Goal: Use online tool/utility: Utilize a website feature to perform a specific function

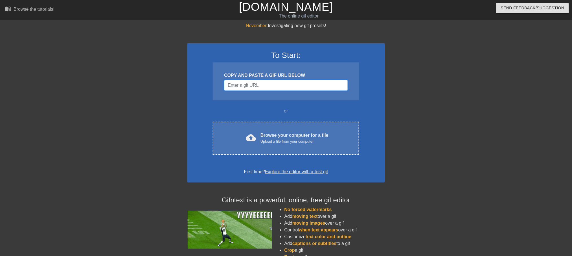
click at [266, 86] on input "Username" at bounding box center [286, 85] width 124 height 11
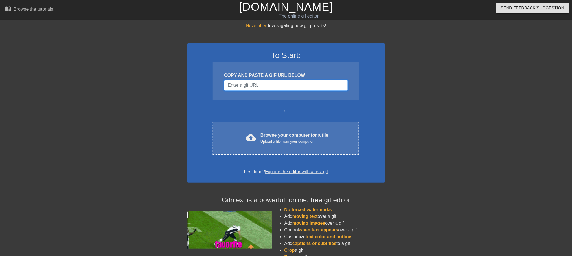
click at [263, 85] on input "Username" at bounding box center [286, 85] width 124 height 11
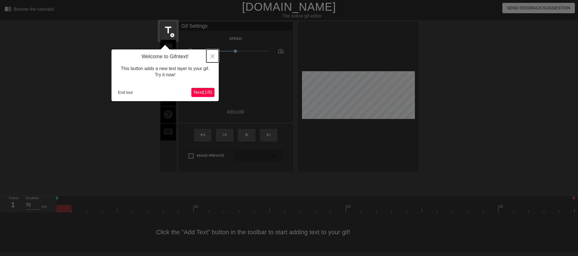
click at [210, 57] on button "Close" at bounding box center [212, 55] width 12 height 13
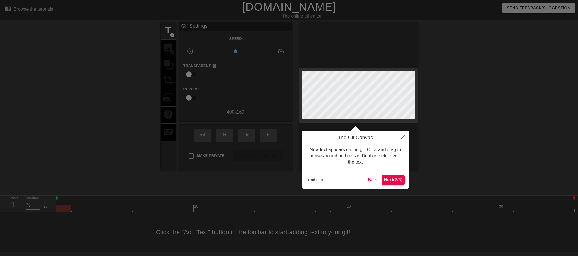
click at [239, 103] on div at bounding box center [289, 128] width 578 height 256
click at [318, 177] on button "End tour" at bounding box center [315, 180] width 19 height 8
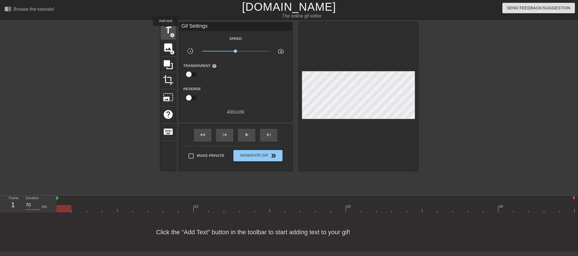
click at [166, 30] on span "title" at bounding box center [168, 30] width 11 height 11
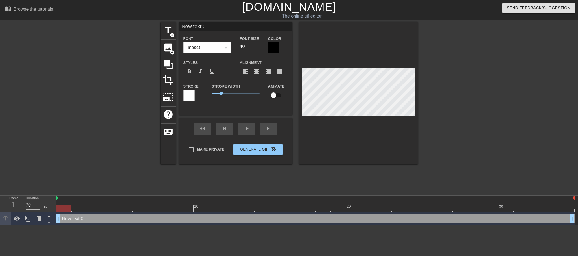
type input "T"
type textarea "T"
type input "Th"
type textarea "Th"
type input "The"
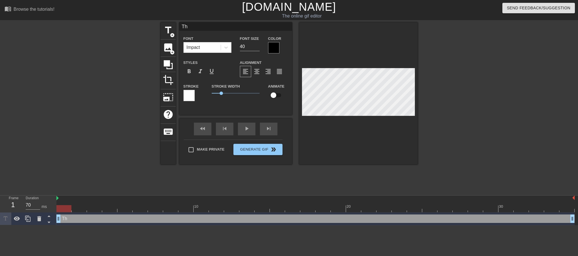
type textarea "The"
type input "The"
type textarea "The"
type input "The L"
type textarea "The L"
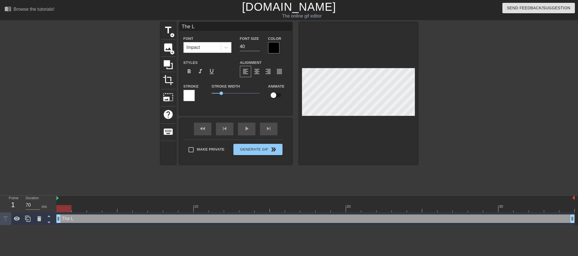
type input "The Li"
type textarea "The Li"
type input "The Liz"
type textarea "The Liz"
type input "The Liza"
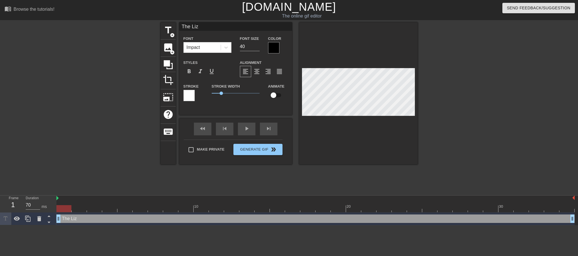
type textarea "The Liza"
type input "The [PERSON_NAME]"
type textarea "The [PERSON_NAME]"
type input "The Lizard"
type textarea "The Lizard"
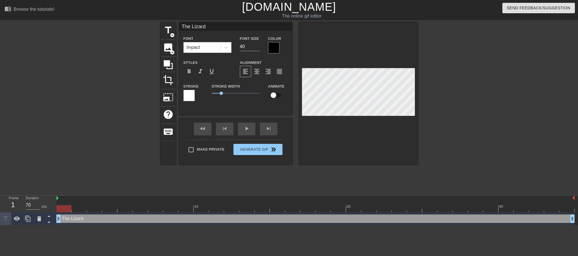
type input "The Lizards"
type textarea "The Lizards"
type input "The Lizards"
type textarea "The Lizards"
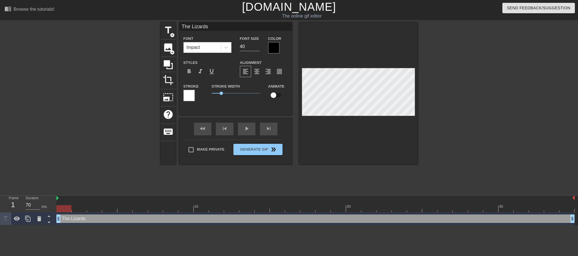
type input "The Lizards a"
type textarea "The Lizards a"
type input "The Lizards"
type textarea "The Lizards A"
type input "The Lizards Ar"
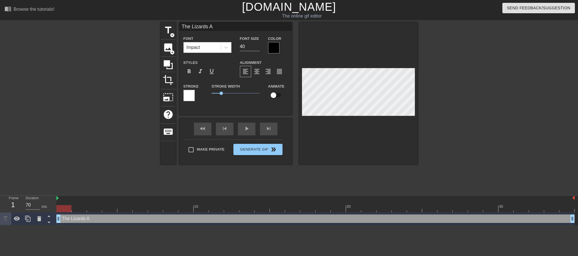
type textarea "The Lizards Ar"
type input "The Lizards Are"
type textarea "The Lizards Are"
type input "The Lizards Are"
type textarea "The Lizards Are"
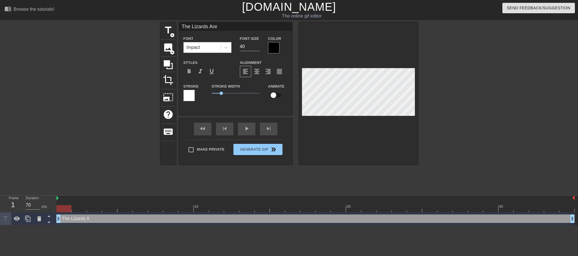
scroll to position [1, 2]
type input "The Lizards Are T"
type textarea "The Lizards Are T"
type input "The Lizards Are TA"
type textarea "The Lizards Are TA"
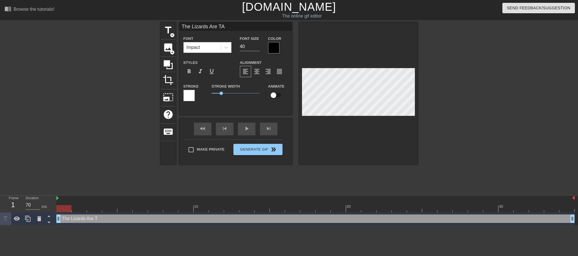
type input "The Lizards Are TAK"
type textarea "The Lizards Are TAK"
type input "The Lizards Are TAKI"
type textarea "The Lizards Are TAKI"
type input "The Lizards Are TAKIN"
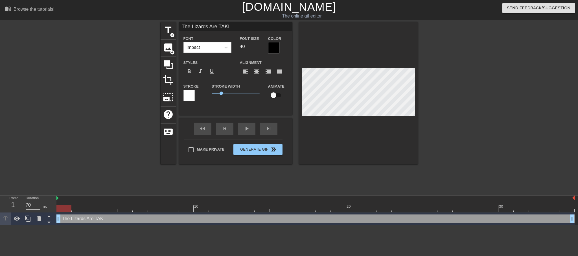
type textarea "The Lizards Are TAKIN"
type input "The Lizards Are TAKING"
type textarea "The Lizards Are TAKING"
type input "The Lizards Are TAKING"
type textarea "The Lizards Are TAKING"
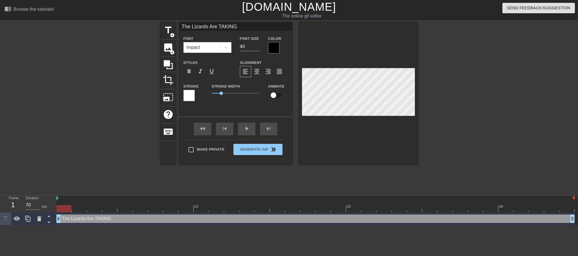
type input "The Lizards Are TAKING O"
type textarea "The Lizards Are TAKING O"
type input "The Lizards Are TAKING OV"
type textarea "The Lizards Are TAKING OV"
type input "The Lizards Are TAKING OVE"
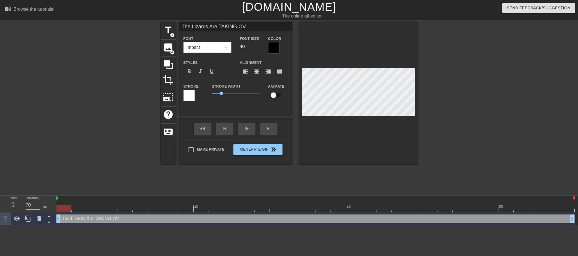
type textarea "The Lizards Are TAKING OVE"
type input "The Lizards Are TAKING OVER"
type textarea "The Lizards Are TAKING OVER"
type input "T"
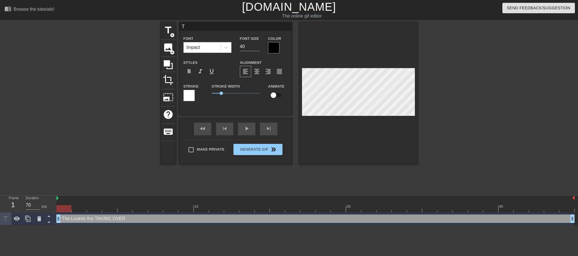
type textarea "TH"
type input "THE"
type textarea "THE"
type input "THE"
type textarea "THE"
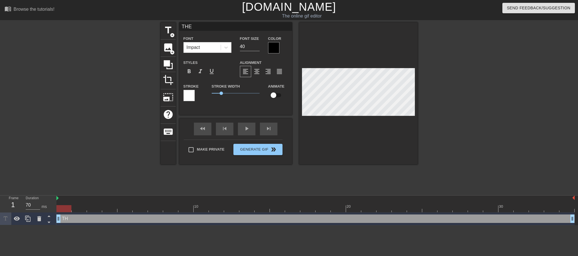
type input "THE L"
type textarea "THE L"
type input "THE LI"
type textarea "THE LI"
type input "THE LIZ"
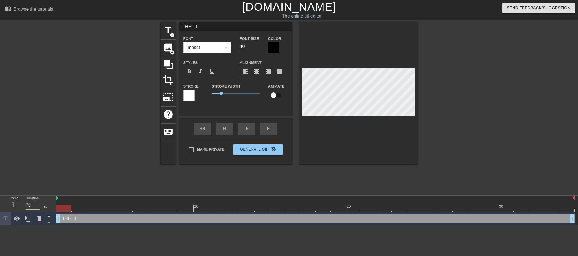
type textarea "THE LIZ"
type input "THE LIZA"
type textarea "THE LIZA"
type input "THE [PERSON_NAME]"
type textarea "THE [PERSON_NAME]"
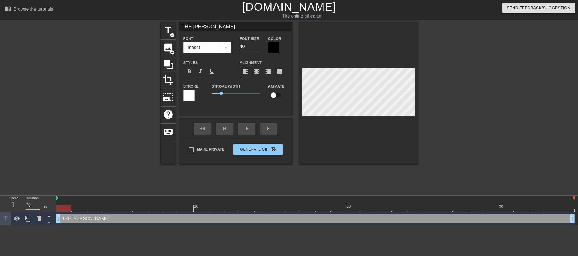
scroll to position [1, 1]
type input "THE LIZARD"
type textarea "THE LIZARD"
type input "THE LIZARD"
type textarea "THE LIZARD"
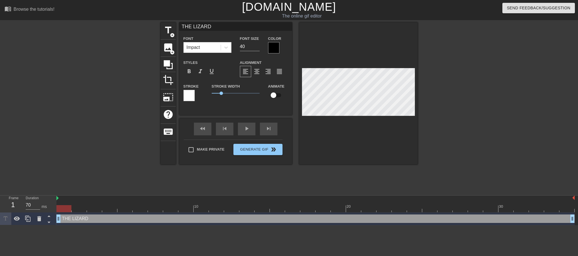
type input "THE LIZARD S"
type textarea "THE LIZARD S"
type input "THE LIZARD"
type textarea "THE LIZARD"
type input "THE LIZARD S"
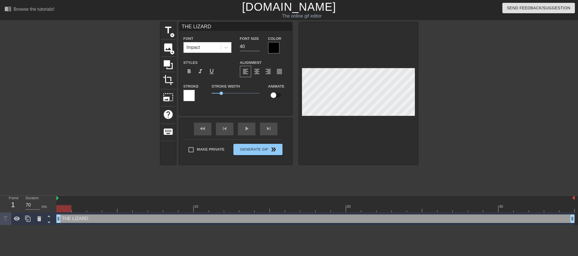
type textarea "THE LIZARD S"
type input "THE LIZARD"
type textarea "THE LIZARD"
type input "THE LIZARD"
type textarea "THE LIZARD"
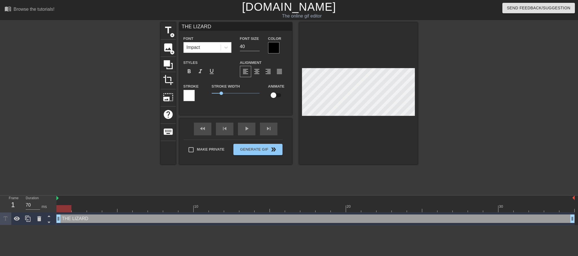
type input "THE LIZARD A"
type textarea "THE LIZARD A"
type input "THE LIZARD AR"
type textarea "THE LIZARD AR"
type input "THE LIZARD ARE"
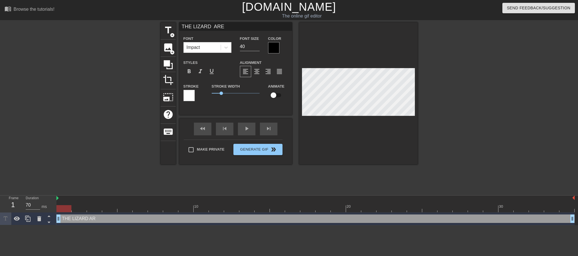
type textarea "THE LIZARD ARE"
type input "THE LIZARD ARE"
type textarea "THE LIZARD ARE"
type input "THE LIZARD ARE T"
type textarea "THE LIZARD ARE T"
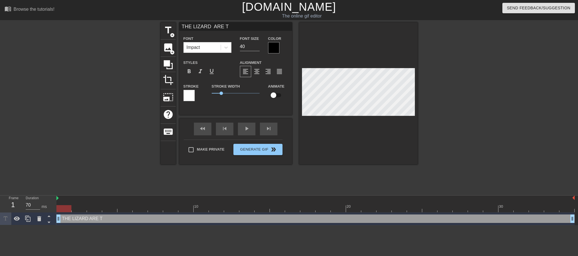
type input "THE LIZARD ARE TA"
type textarea "THE LIZARD ARE TA"
type input "THE LIZARD ARE TAK"
type textarea "THE LIZARD ARE TAK"
type input "THE LIZARD ARE TAKI"
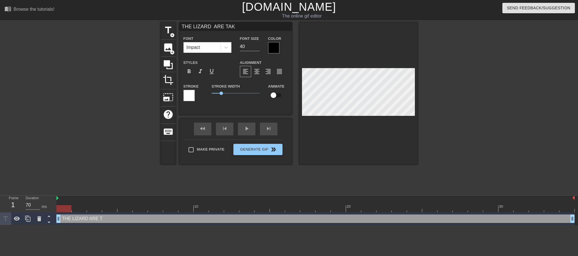
type textarea "THE LIZARD ARE TAKI"
type input "THE LIZARD ARE TAKIN"
type textarea "THE LIZARD ARE TAKIN"
type input "THE LIZARD ARE TAKING"
type textarea "THE LIZARD ARE TAKING"
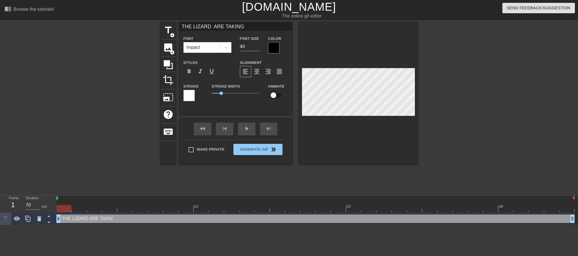
type input "THE LIZARD ARE TAKING"
type textarea "THE LIZARD ARE TAKING"
type input "THE LIZARD ARE TAKING O"
type textarea "THE LIZARD ARE TAKING O"
type input "THE LIZARD ARE TAKING OV"
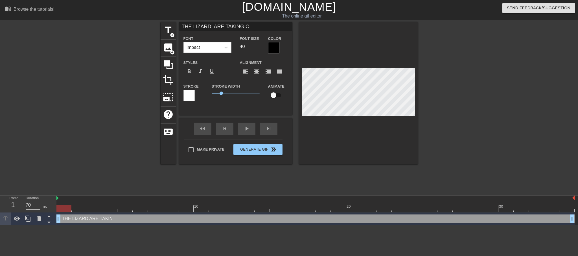
type textarea "THE LIZARD ARE TAKING OV"
type input "THE LIZARD ARE TAKING OVE"
type textarea "THE LIZARD ARE TAKING OVE"
type input "THE LIZARD ARE TAKING OVER"
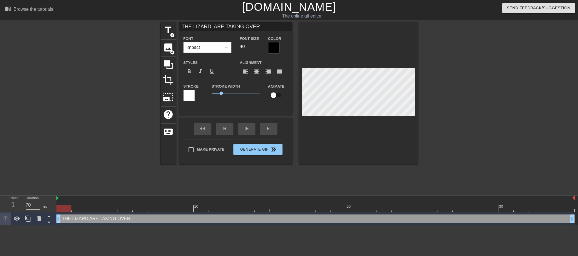
type textarea "THE LIZARD ARE TAKING OVER"
click at [243, 47] on input "40" at bounding box center [250, 46] width 20 height 9
type input "27"
click at [256, 47] on input "27" at bounding box center [250, 46] width 20 height 9
drag, startPoint x: 220, startPoint y: 93, endPoint x: 218, endPoint y: 96, distance: 4.5
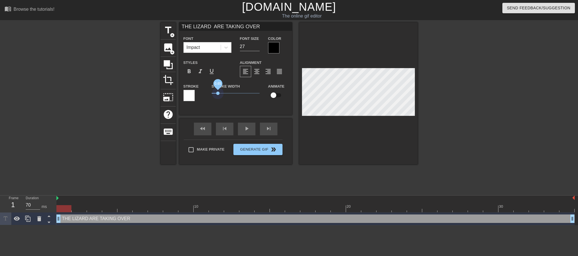
click at [218, 96] on span "0.65" at bounding box center [236, 93] width 48 height 7
click at [274, 49] on div at bounding box center [273, 47] width 11 height 11
type input "THE LIZARDS ARE TAKING OVER"
type textarea "THE LIZARDS ARE TAKING OVER"
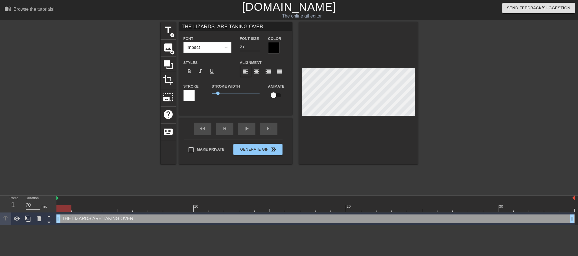
click at [352, 148] on div at bounding box center [358, 93] width 119 height 142
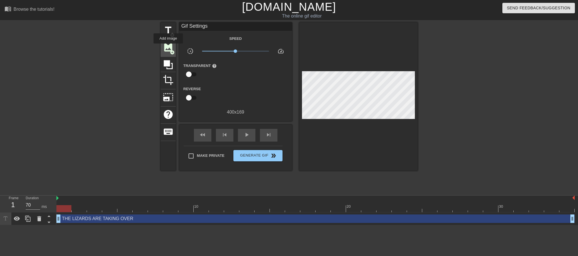
click at [168, 47] on span "image" at bounding box center [168, 47] width 11 height 11
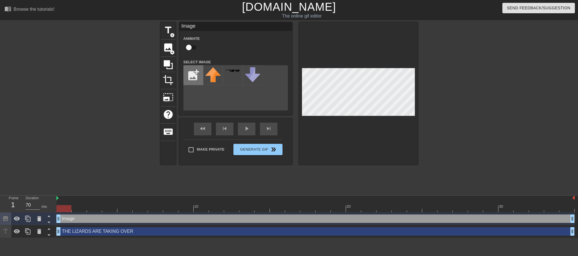
click at [193, 77] on input "file" at bounding box center [193, 74] width 19 height 19
click at [194, 76] on input "file" at bounding box center [193, 74] width 19 height 19
type input "C:\fakepath\Lizard Transparent Background.png"
click at [212, 72] on img at bounding box center [213, 72] width 16 height 10
drag, startPoint x: 65, startPoint y: 209, endPoint x: 86, endPoint y: 206, distance: 20.8
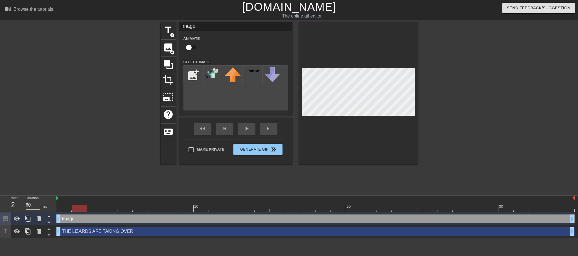
click at [86, 206] on div at bounding box center [79, 208] width 15 height 7
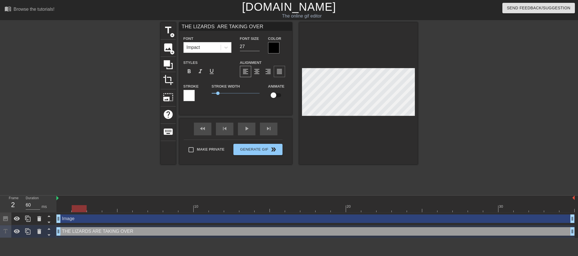
click at [277, 71] on span "format_align_justify" at bounding box center [279, 71] width 7 height 7
click at [336, 134] on div at bounding box center [358, 93] width 119 height 142
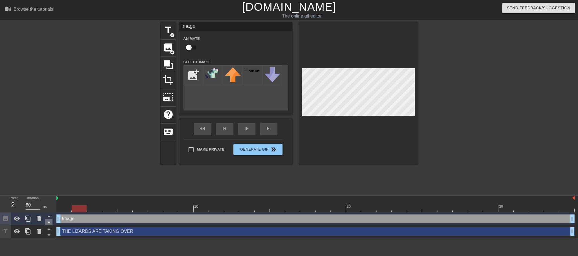
click at [48, 223] on icon at bounding box center [48, 221] width 7 height 7
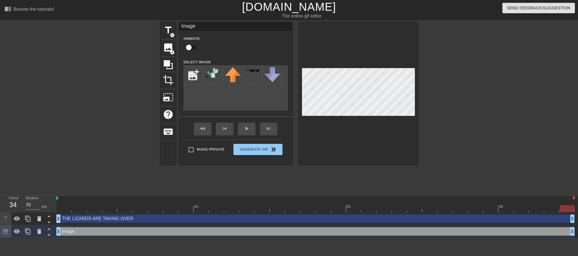
drag, startPoint x: 82, startPoint y: 206, endPoint x: 577, endPoint y: 236, distance: 496.6
click at [577, 236] on div "10 20 30 THE LIZARDS ARE TAKING OVER drag_handle drag_handle Image drag_handle …" at bounding box center [317, 216] width 522 height 42
drag, startPoint x: 564, startPoint y: 211, endPoint x: 66, endPoint y: 204, distance: 497.7
click at [66, 204] on div "10 20 30" at bounding box center [315, 203] width 518 height 17
click at [329, 65] on div at bounding box center [358, 93] width 119 height 142
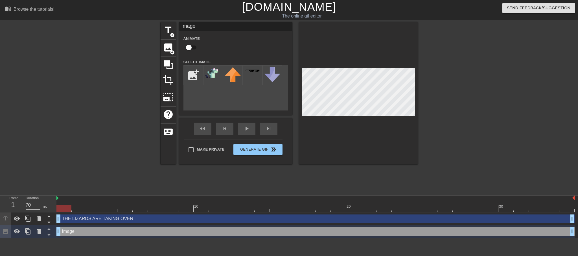
click at [445, 117] on div at bounding box center [467, 106] width 85 height 169
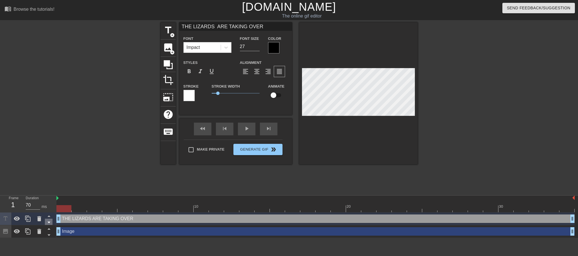
drag, startPoint x: 65, startPoint y: 209, endPoint x: 52, endPoint y: 219, distance: 15.9
click at [52, 219] on div "Frame 1 Duration 70 ms 10 20 30 THE LIZARDS ARE TAKING OVER drag_handle drag_ha…" at bounding box center [289, 216] width 578 height 42
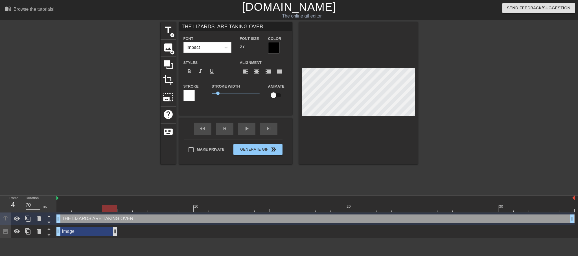
drag, startPoint x: 572, startPoint y: 229, endPoint x: 114, endPoint y: 231, distance: 457.5
type input "60"
drag, startPoint x: 104, startPoint y: 210, endPoint x: 78, endPoint y: 180, distance: 40.4
click at [78, 180] on div "menu_book Browse the tutorials! [DOMAIN_NAME] The online gif editor Send Feedba…" at bounding box center [289, 119] width 578 height 238
click at [169, 47] on span "image" at bounding box center [168, 47] width 11 height 11
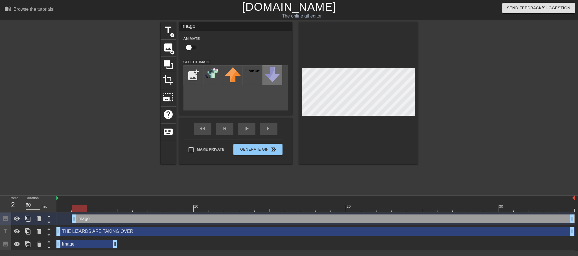
click at [264, 82] on img at bounding box center [272, 74] width 16 height 15
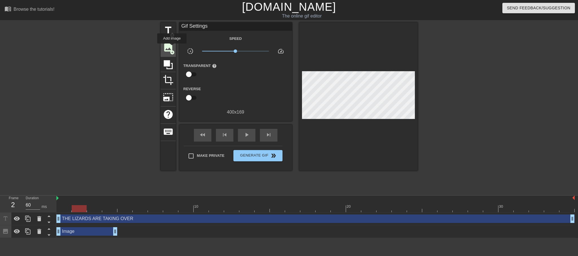
click at [172, 47] on span "image" at bounding box center [168, 47] width 11 height 11
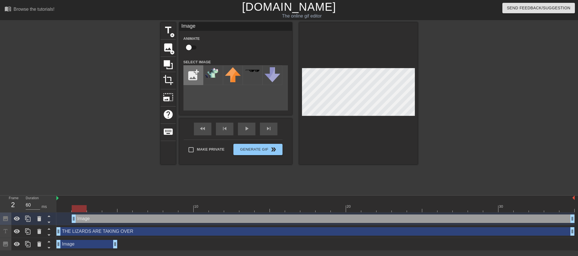
click at [193, 74] on input "file" at bounding box center [193, 74] width 19 height 19
type input "C:\fakepath\Black Square.webp"
click at [214, 73] on img at bounding box center [213, 72] width 16 height 11
click at [432, 95] on div "title add_circle image add_circle crop photo_size_select_large help keyboard Im…" at bounding box center [289, 106] width 578 height 169
click at [390, 119] on div at bounding box center [358, 93] width 119 height 142
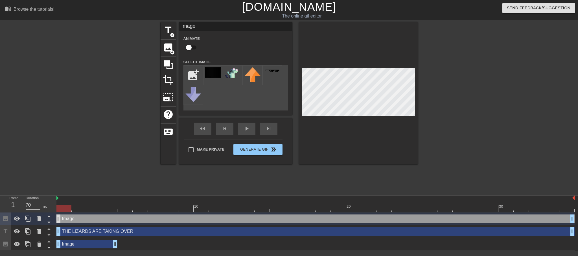
drag, startPoint x: 74, startPoint y: 220, endPoint x: 58, endPoint y: 219, distance: 16.1
click at [85, 233] on div "THE LIZARDS ARE TAKING OVER drag_handle drag_handle" at bounding box center [315, 231] width 518 height 8
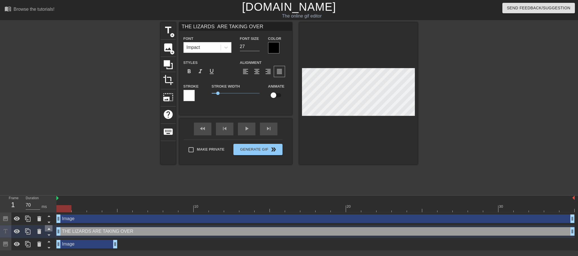
click at [47, 229] on icon at bounding box center [48, 228] width 7 height 7
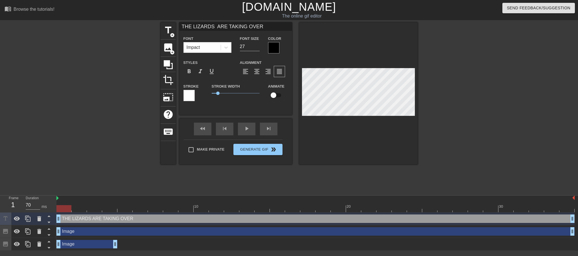
click at [49, 145] on div "title add_circle image add_circle crop photo_size_select_large help keyboard TH…" at bounding box center [289, 106] width 578 height 169
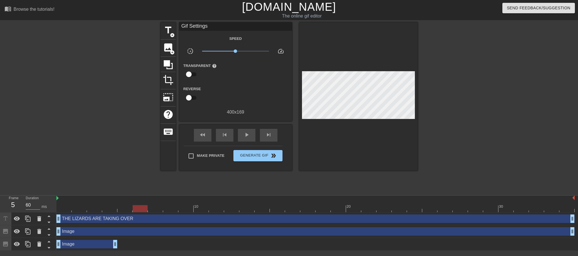
type input "70"
drag, startPoint x: 64, startPoint y: 207, endPoint x: 89, endPoint y: 167, distance: 47.5
click at [89, 167] on div "menu_book Browse the tutorials! [DOMAIN_NAME] The online gif editor Send Feedba…" at bounding box center [289, 125] width 578 height 250
click at [252, 156] on span "Generate Gif double_arrow" at bounding box center [258, 155] width 44 height 7
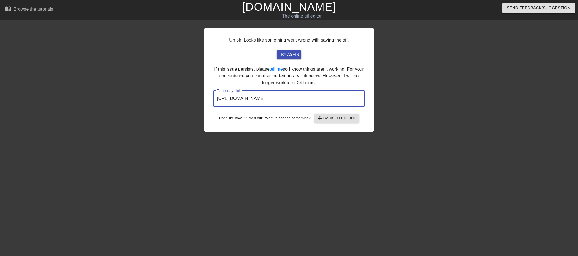
drag, startPoint x: 340, startPoint y: 96, endPoint x: 197, endPoint y: 102, distance: 143.0
click at [197, 102] on div "Uh oh. Looks like something went wrong with saving the gif. try again If this i…" at bounding box center [289, 106] width 578 height 169
